Goal: Task Accomplishment & Management: Use online tool/utility

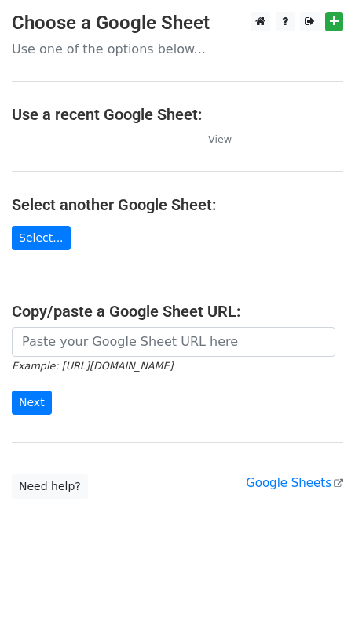
click at [60, 141] on td at bounding box center [102, 139] width 180 height 18
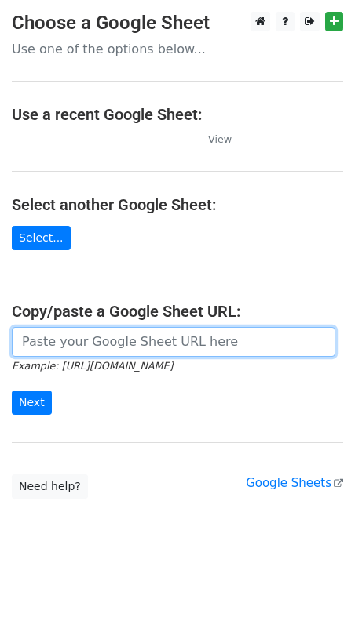
click at [138, 329] on input "url" at bounding box center [173, 342] width 323 height 30
paste input "[URL][DOMAIN_NAME]"
type input "[URL][DOMAIN_NAME]"
click at [12, 391] on input "Next" at bounding box center [32, 403] width 40 height 24
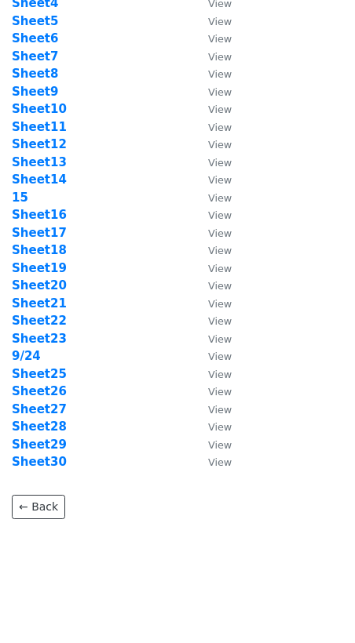
scroll to position [132, 0]
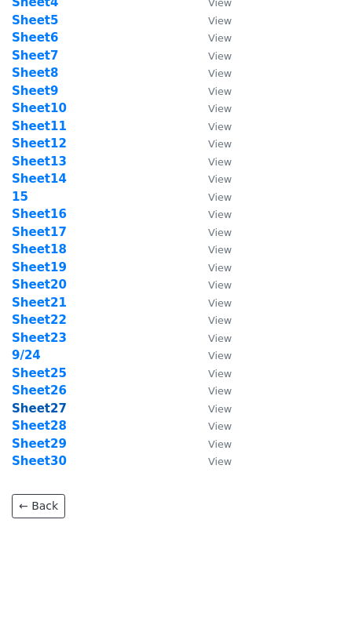
click at [30, 410] on strong "Sheet27" at bounding box center [39, 409] width 55 height 14
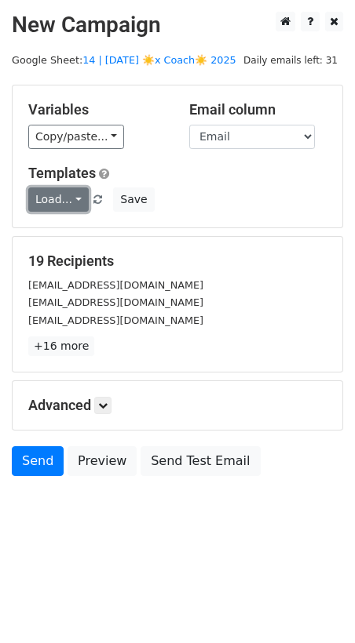
click at [55, 206] on link "Load..." at bounding box center [58, 200] width 60 height 24
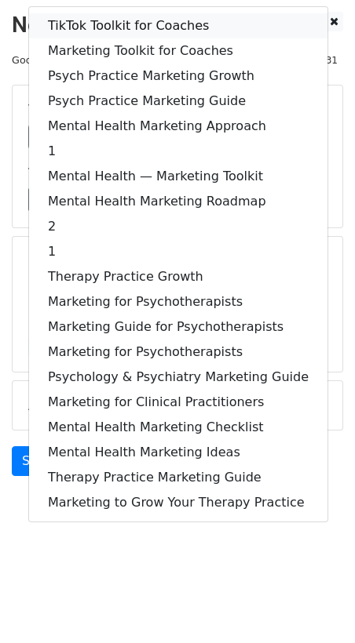
click at [114, 28] on link "TikTok Toolkit for Coaches" at bounding box center [178, 25] width 298 height 25
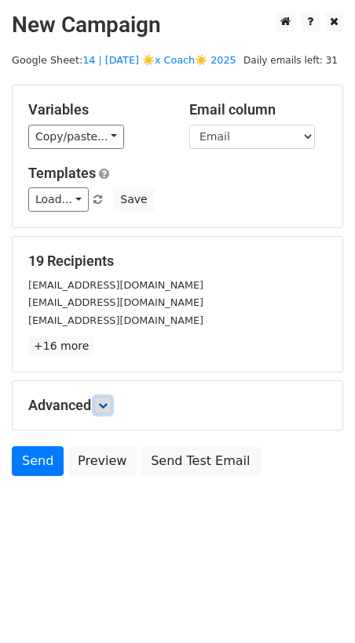
click at [104, 406] on icon at bounding box center [102, 405] width 9 height 9
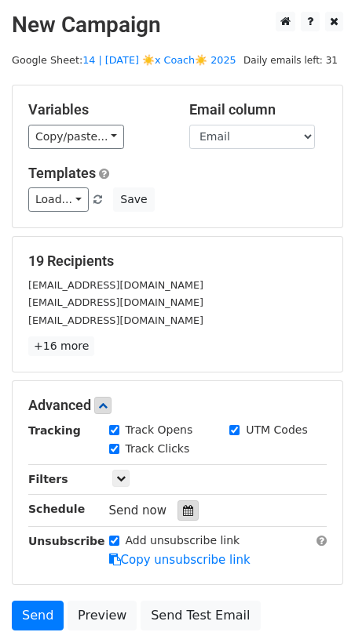
click at [183, 505] on icon at bounding box center [188, 510] width 10 height 11
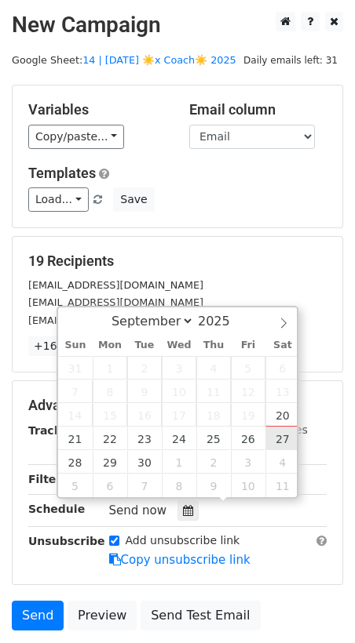
type input "2025-09-27 12:00"
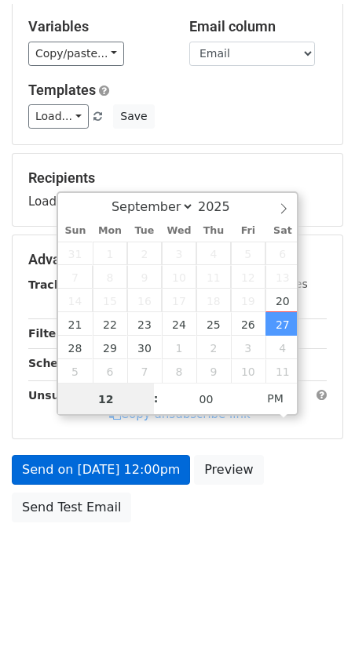
scroll to position [92, 0]
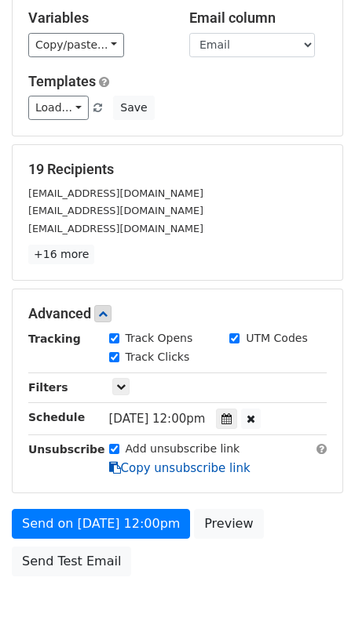
click at [142, 461] on link "Copy unsubscribe link" at bounding box center [179, 468] width 141 height 14
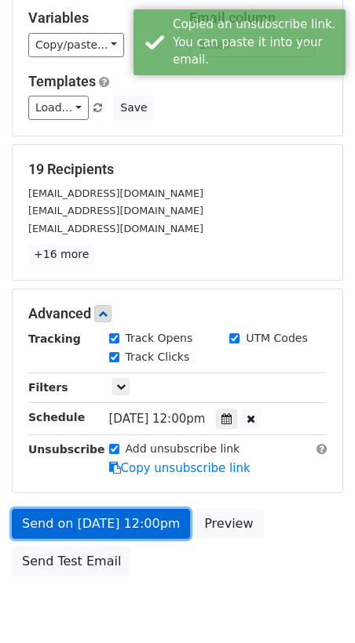
click at [137, 520] on link "Send on Sep 27 at 12:00pm" at bounding box center [101, 524] width 178 height 30
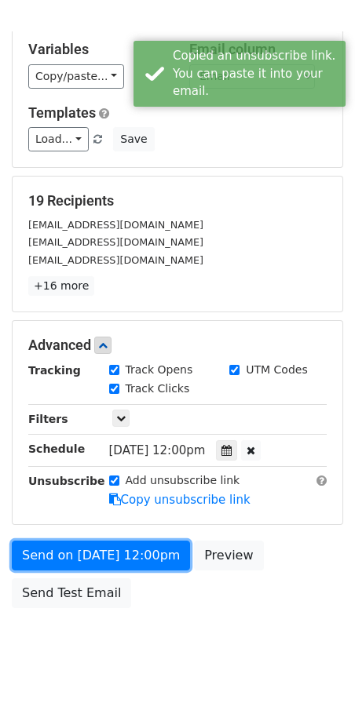
scroll to position [83, 0]
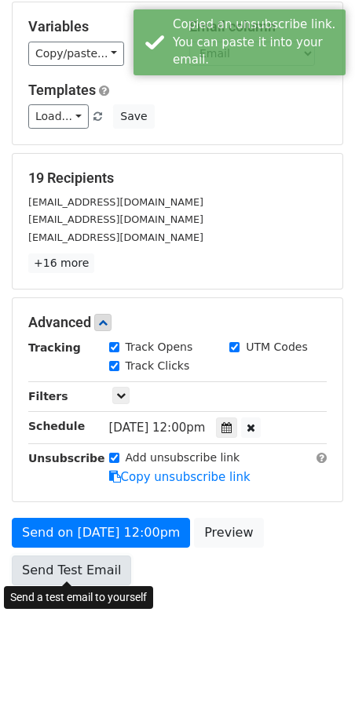
click at [87, 560] on link "Send Test Email" at bounding box center [71, 571] width 119 height 30
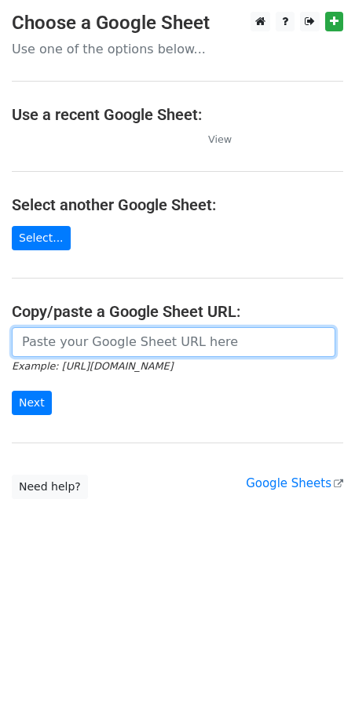
click at [118, 337] on input "url" at bounding box center [173, 342] width 323 height 30
paste input "[URL][DOMAIN_NAME]"
type input "[URL][DOMAIN_NAME]"
click at [12, 391] on input "Next" at bounding box center [32, 403] width 40 height 24
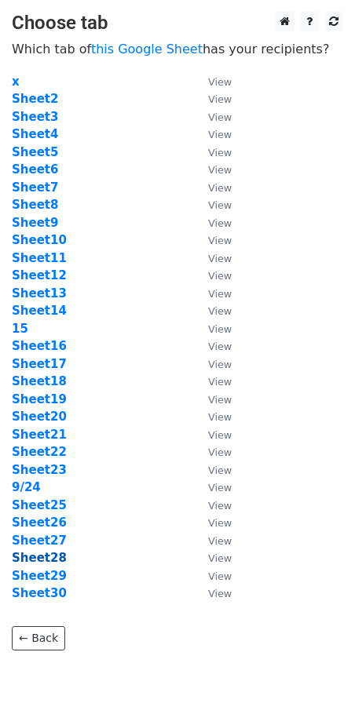
click at [45, 556] on strong "Sheet28" at bounding box center [39, 558] width 55 height 14
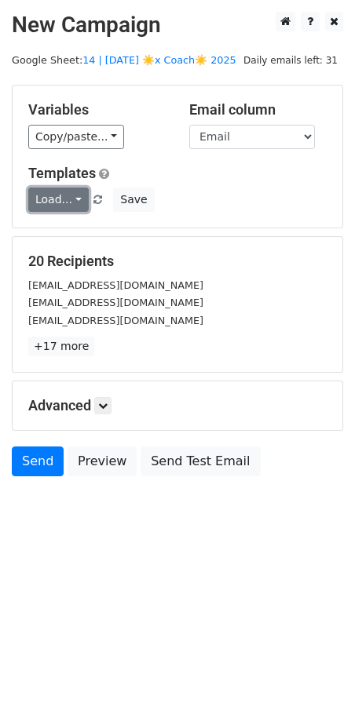
click at [58, 192] on link "Load..." at bounding box center [58, 200] width 60 height 24
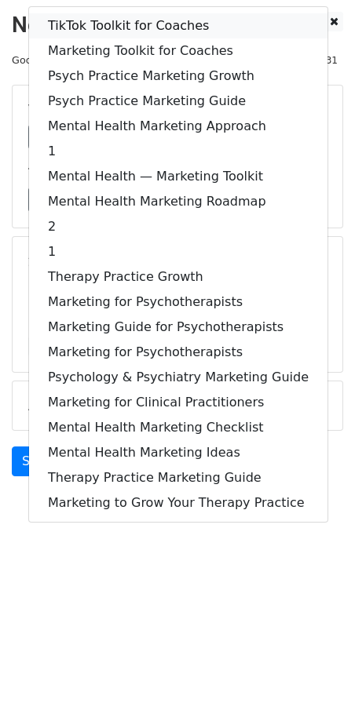
click at [136, 20] on link "TikTok Toolkit for Coaches" at bounding box center [178, 25] width 298 height 25
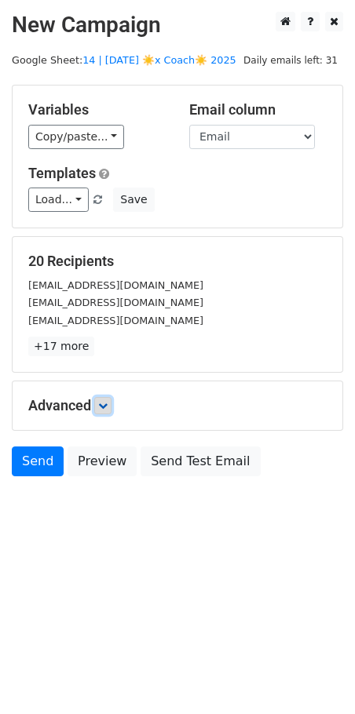
click at [107, 397] on link at bounding box center [102, 405] width 17 height 17
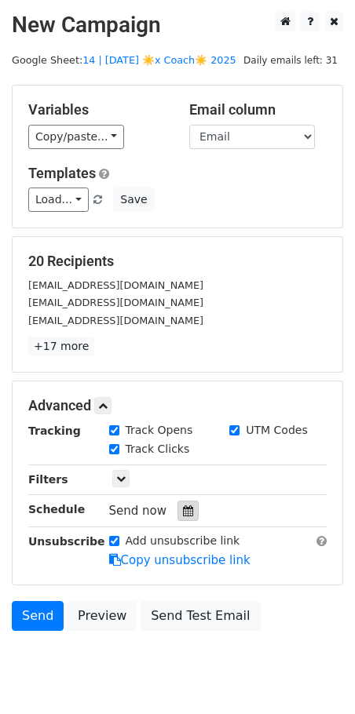
click at [183, 507] on icon at bounding box center [188, 510] width 10 height 11
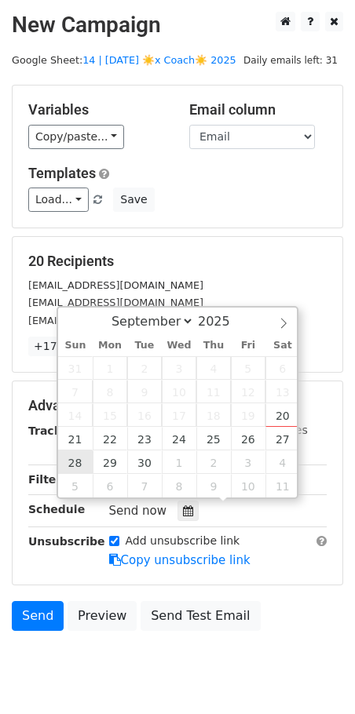
type input "2025-09-28 12:00"
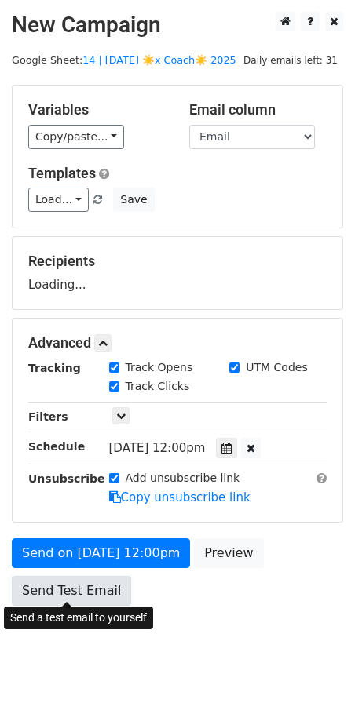
click at [63, 578] on link "Send Test Email" at bounding box center [71, 591] width 119 height 30
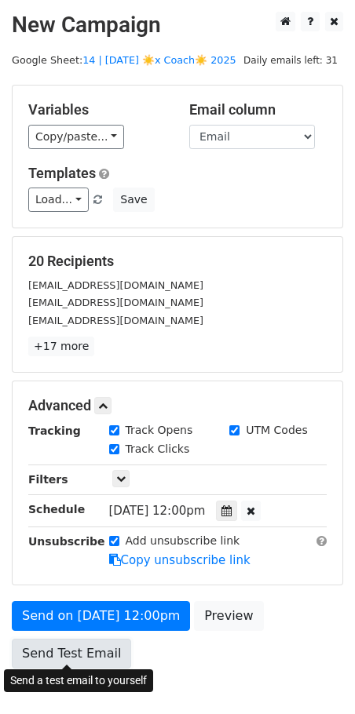
click at [71, 639] on link "Send Test Email" at bounding box center [71, 654] width 119 height 30
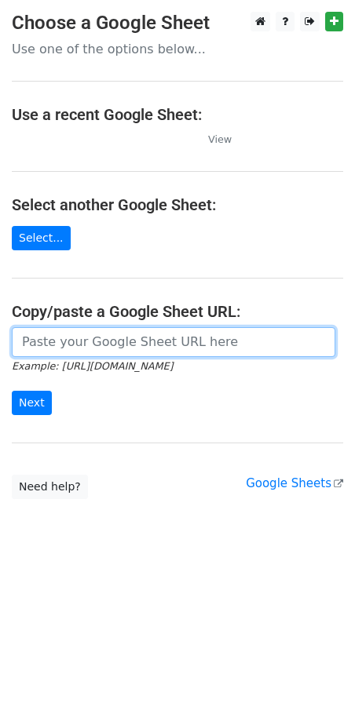
click at [90, 347] on input "url" at bounding box center [173, 342] width 323 height 30
paste input "[URL][DOMAIN_NAME]"
type input "[URL][DOMAIN_NAME]"
click at [12, 391] on input "Next" at bounding box center [32, 403] width 40 height 24
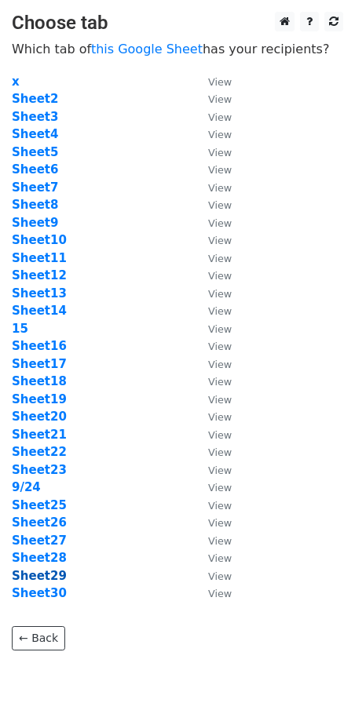
click at [49, 574] on strong "Sheet29" at bounding box center [39, 576] width 55 height 14
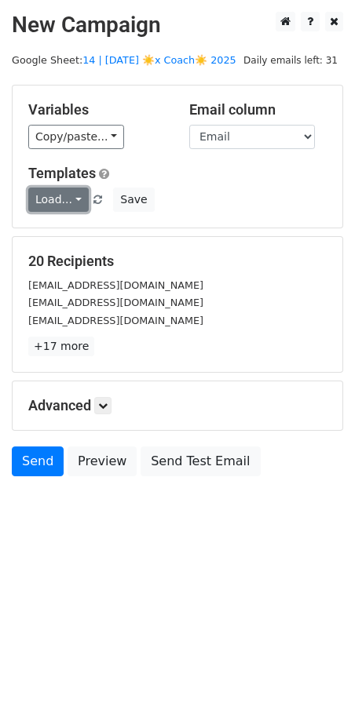
click at [60, 202] on link "Load..." at bounding box center [58, 200] width 60 height 24
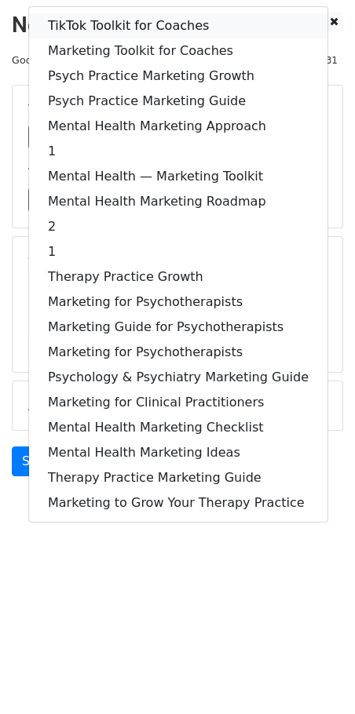
click at [127, 24] on link "TikTok Toolkit for Coaches" at bounding box center [178, 25] width 298 height 25
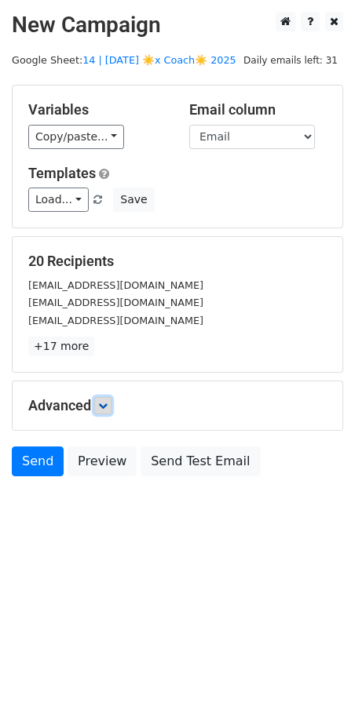
click at [102, 405] on icon at bounding box center [102, 405] width 9 height 9
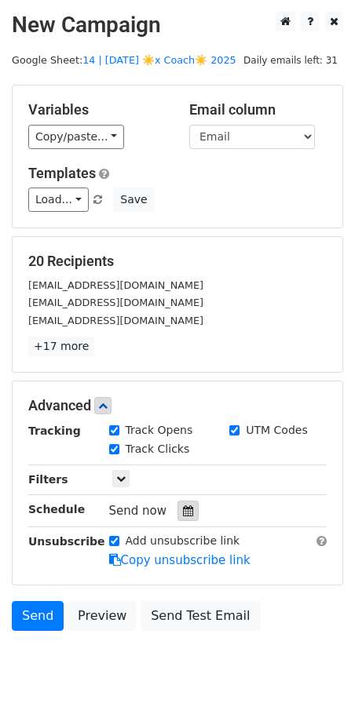
click at [183, 512] on icon at bounding box center [188, 510] width 10 height 11
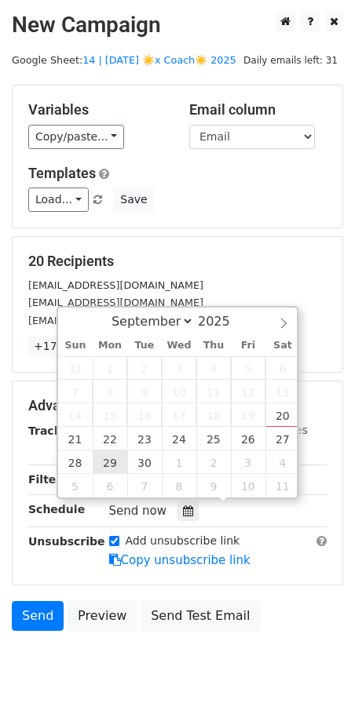
type input "[DATE] 12:00"
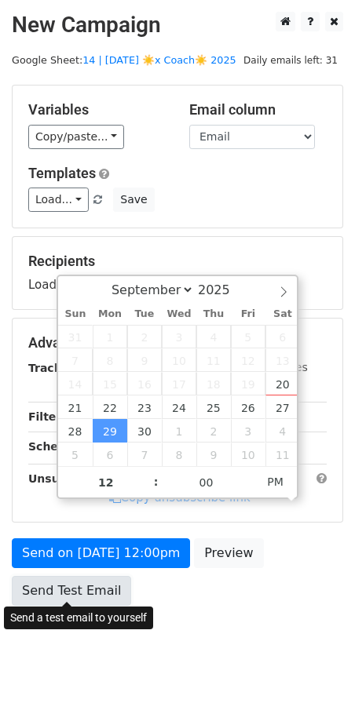
click at [97, 595] on link "Send Test Email" at bounding box center [71, 591] width 119 height 30
